Goal: Transaction & Acquisition: Book appointment/travel/reservation

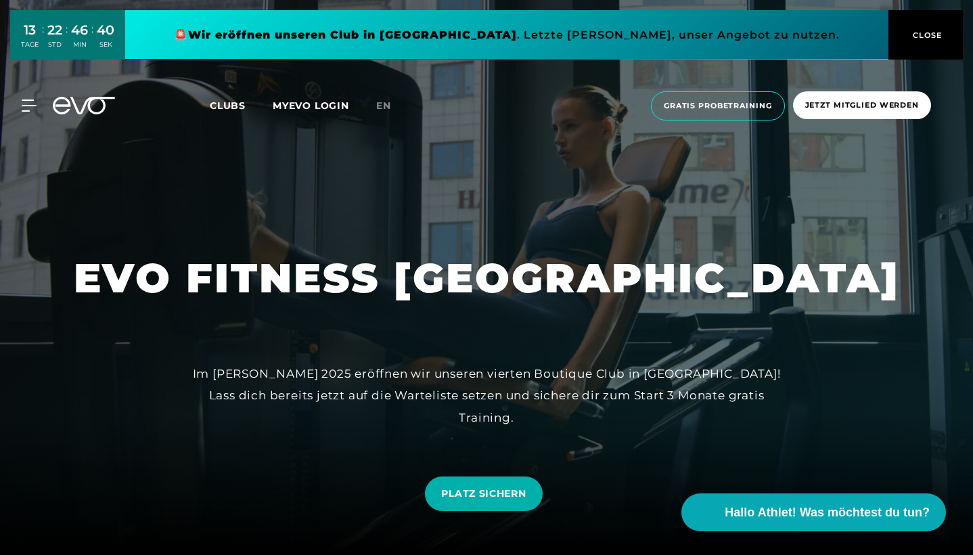
click at [939, 37] on span "CLOSE" at bounding box center [926, 35] width 33 height 12
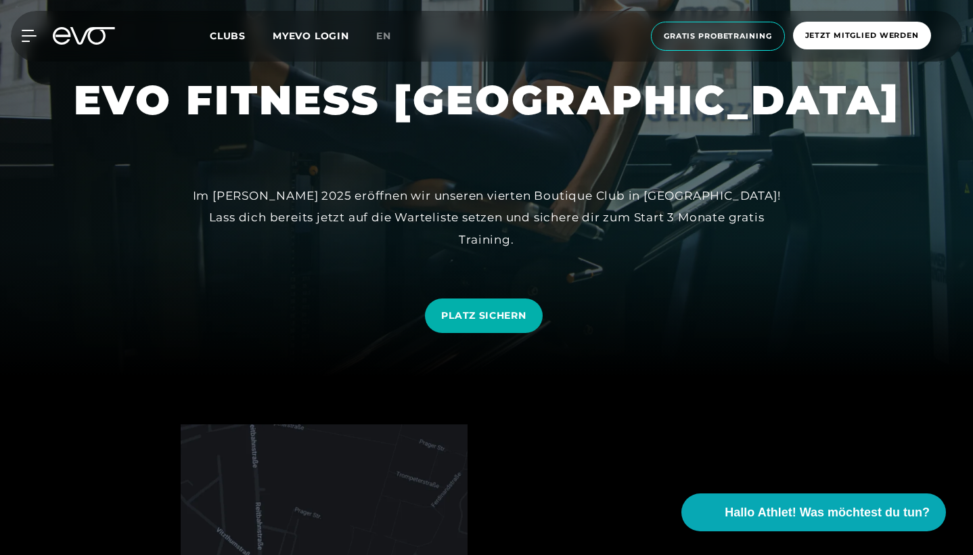
scroll to position [179, 0]
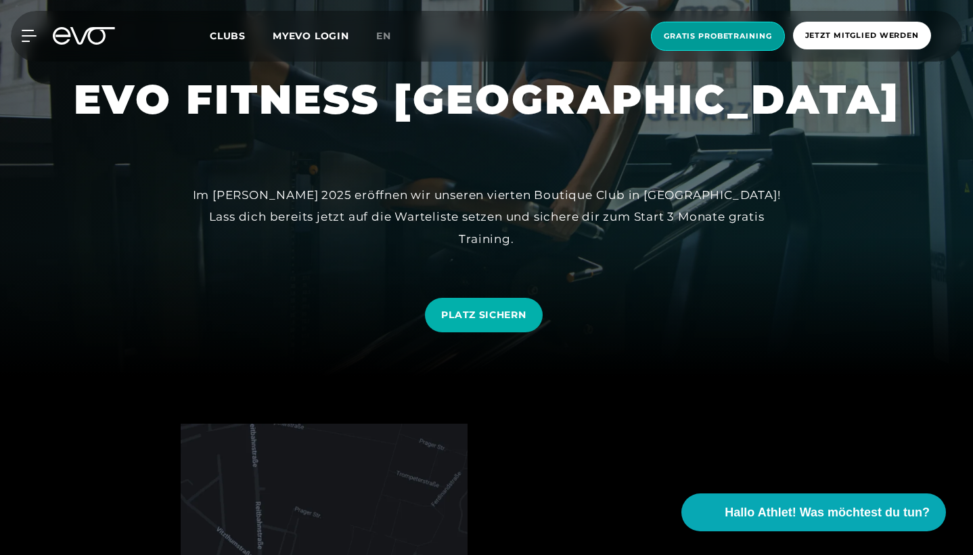
click at [749, 39] on span "Gratis Probetraining" at bounding box center [718, 36] width 108 height 12
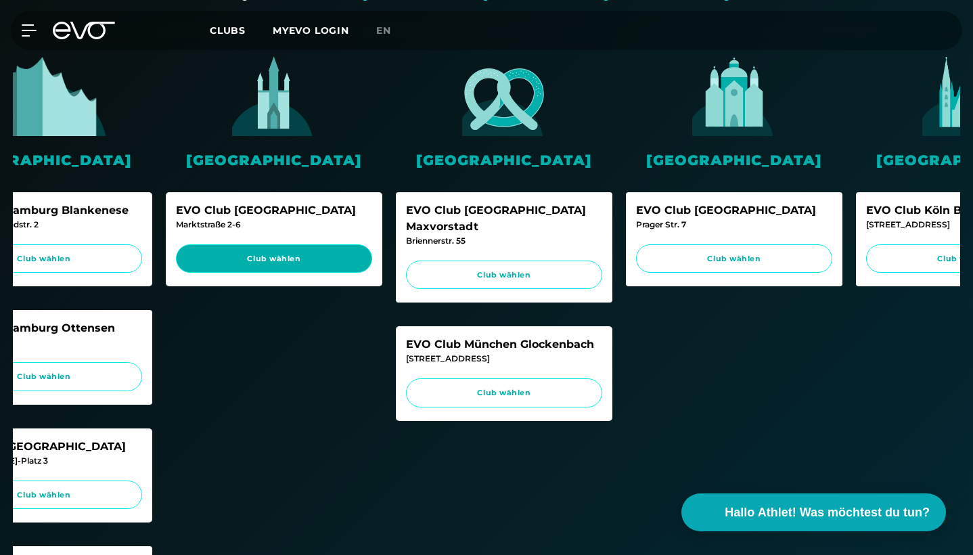
scroll to position [0, 568]
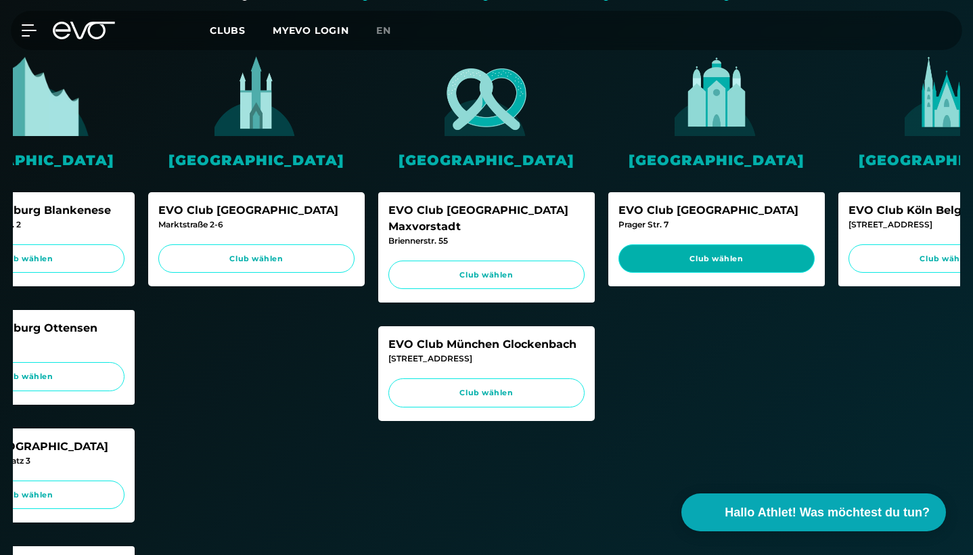
click at [727, 256] on span "Club wählen" at bounding box center [716, 259] width 171 height 12
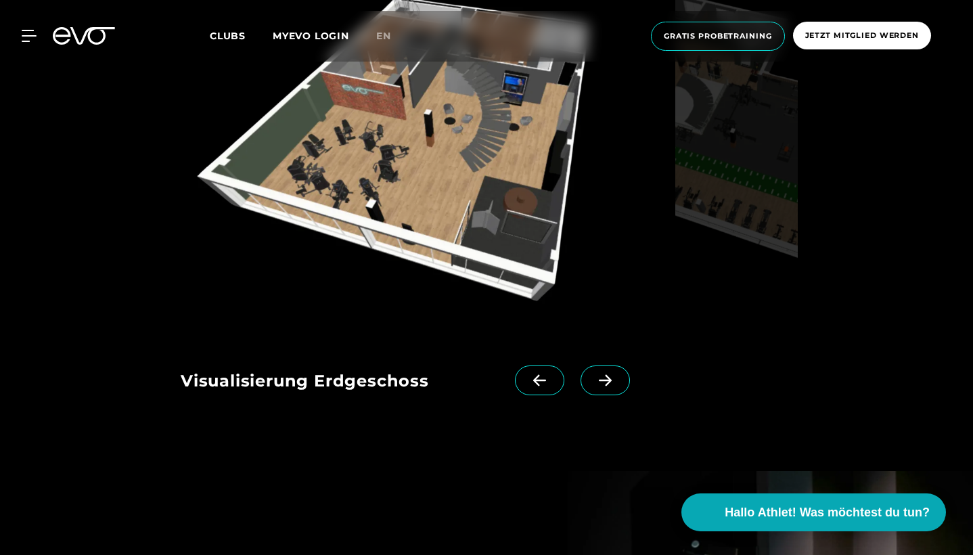
scroll to position [1542, 0]
click at [605, 380] on icon at bounding box center [605, 380] width 24 height 12
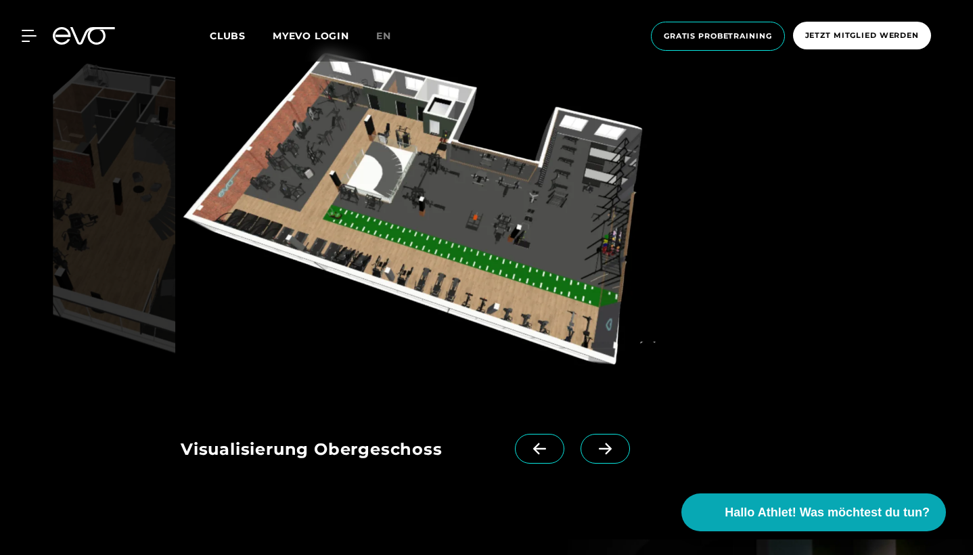
scroll to position [1469, 0]
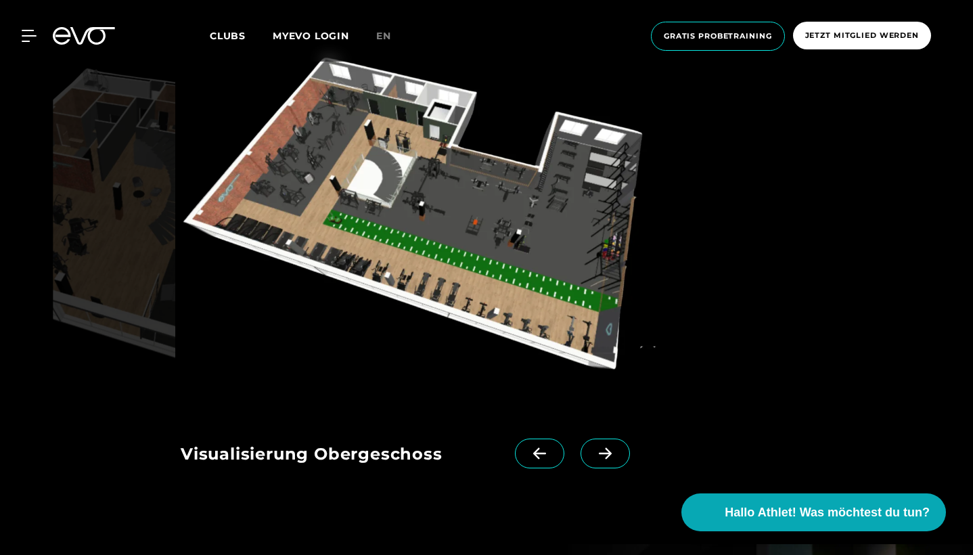
click at [546, 453] on icon at bounding box center [540, 453] width 24 height 12
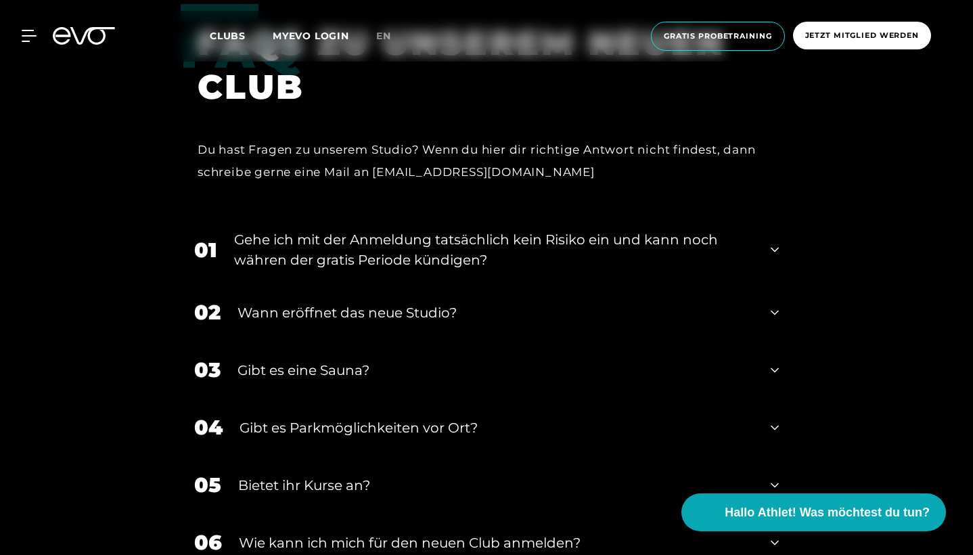
scroll to position [2664, 0]
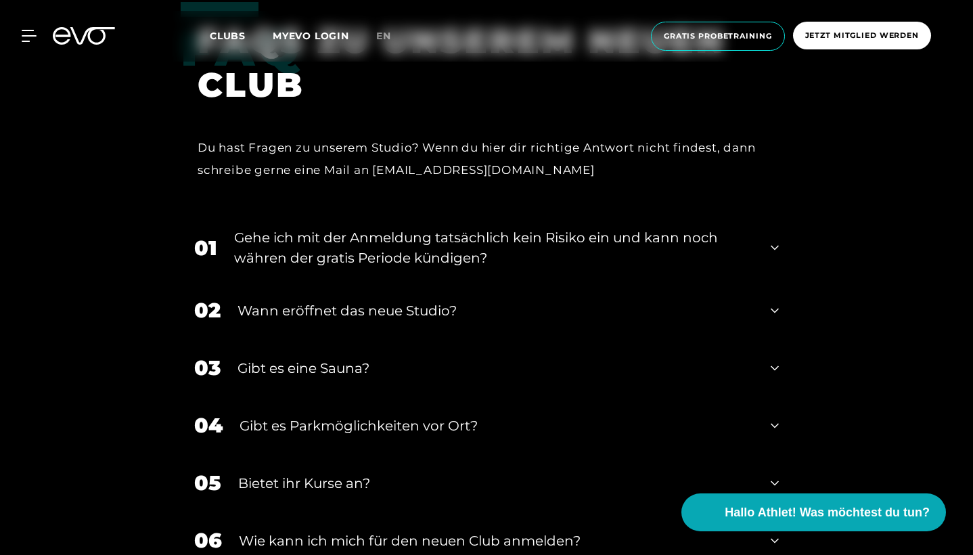
click at [419, 300] on div "Wann eröffnet das neue Studio?" at bounding box center [496, 310] width 516 height 20
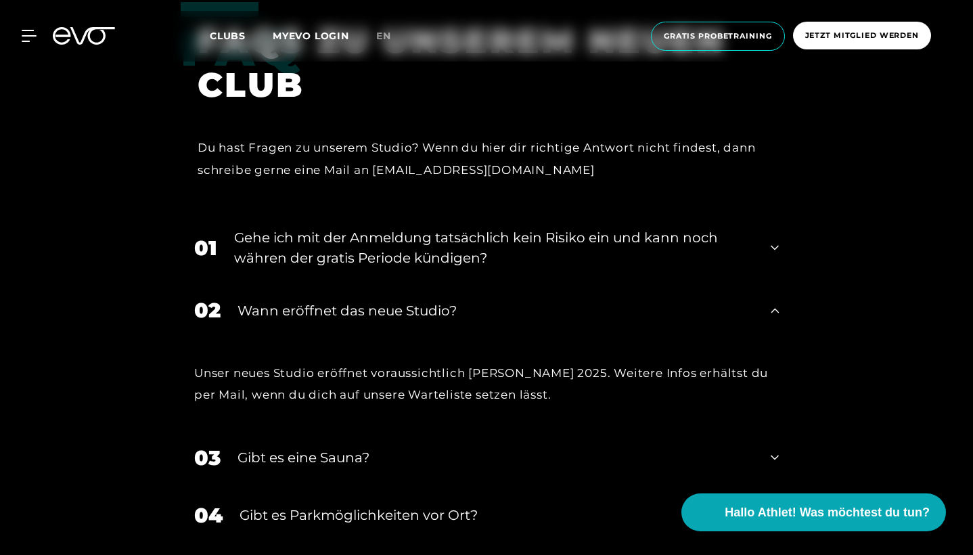
click at [419, 300] on div "Wann eröffnet das neue Studio?" at bounding box center [496, 310] width 516 height 20
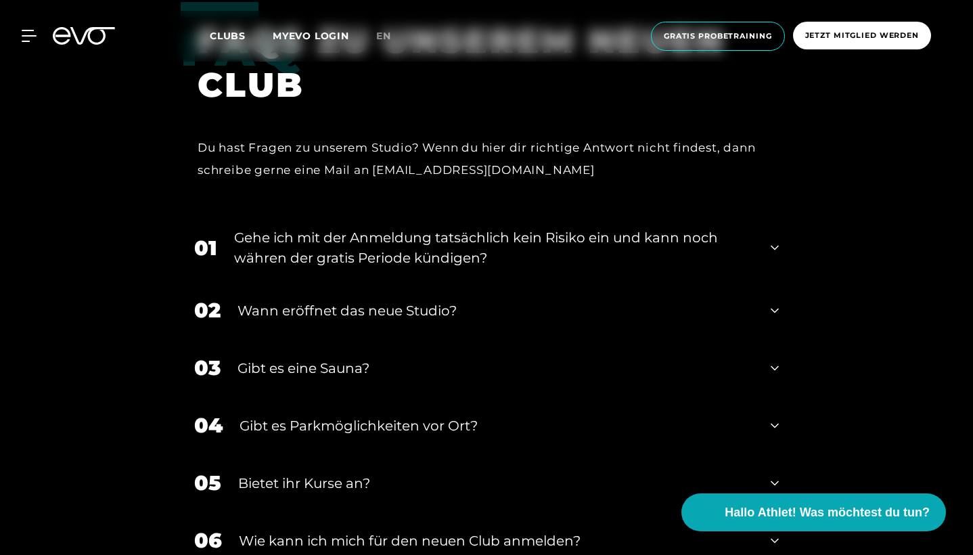
click at [338, 361] on div "Gibt es eine Sauna?" at bounding box center [496, 368] width 516 height 20
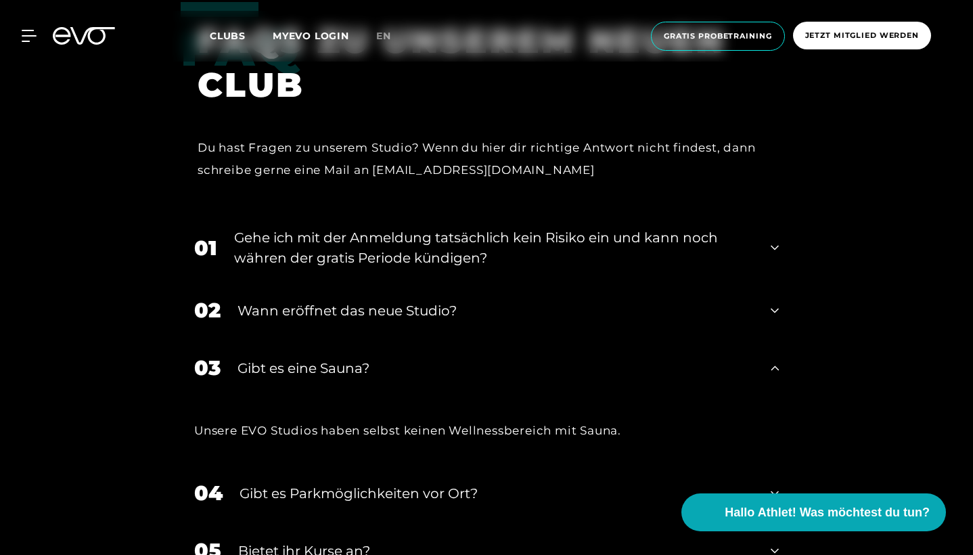
click at [338, 361] on div "Gibt es eine Sauna?" at bounding box center [496, 368] width 516 height 20
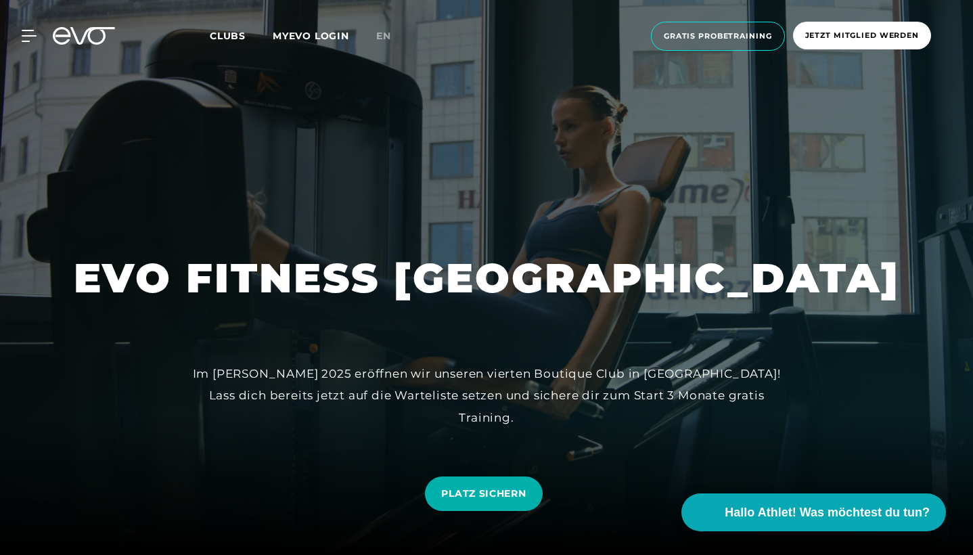
scroll to position [0, 0]
